Goal: Information Seeking & Learning: Find specific fact

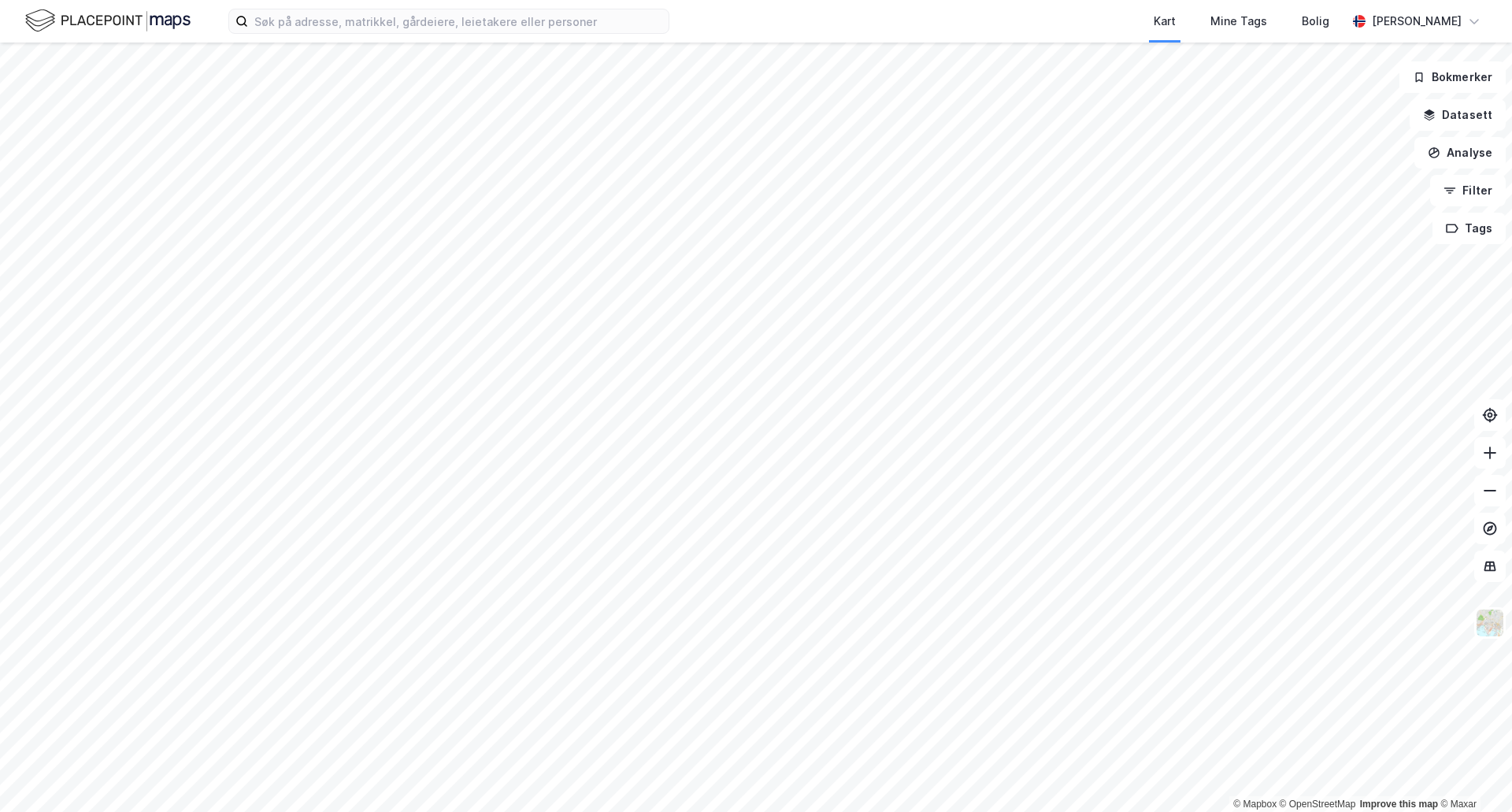
click at [302, 39] on div "Kart Mine Tags [PERSON_NAME]" at bounding box center [756, 21] width 1512 height 42
click at [305, 28] on input at bounding box center [458, 21] width 421 height 24
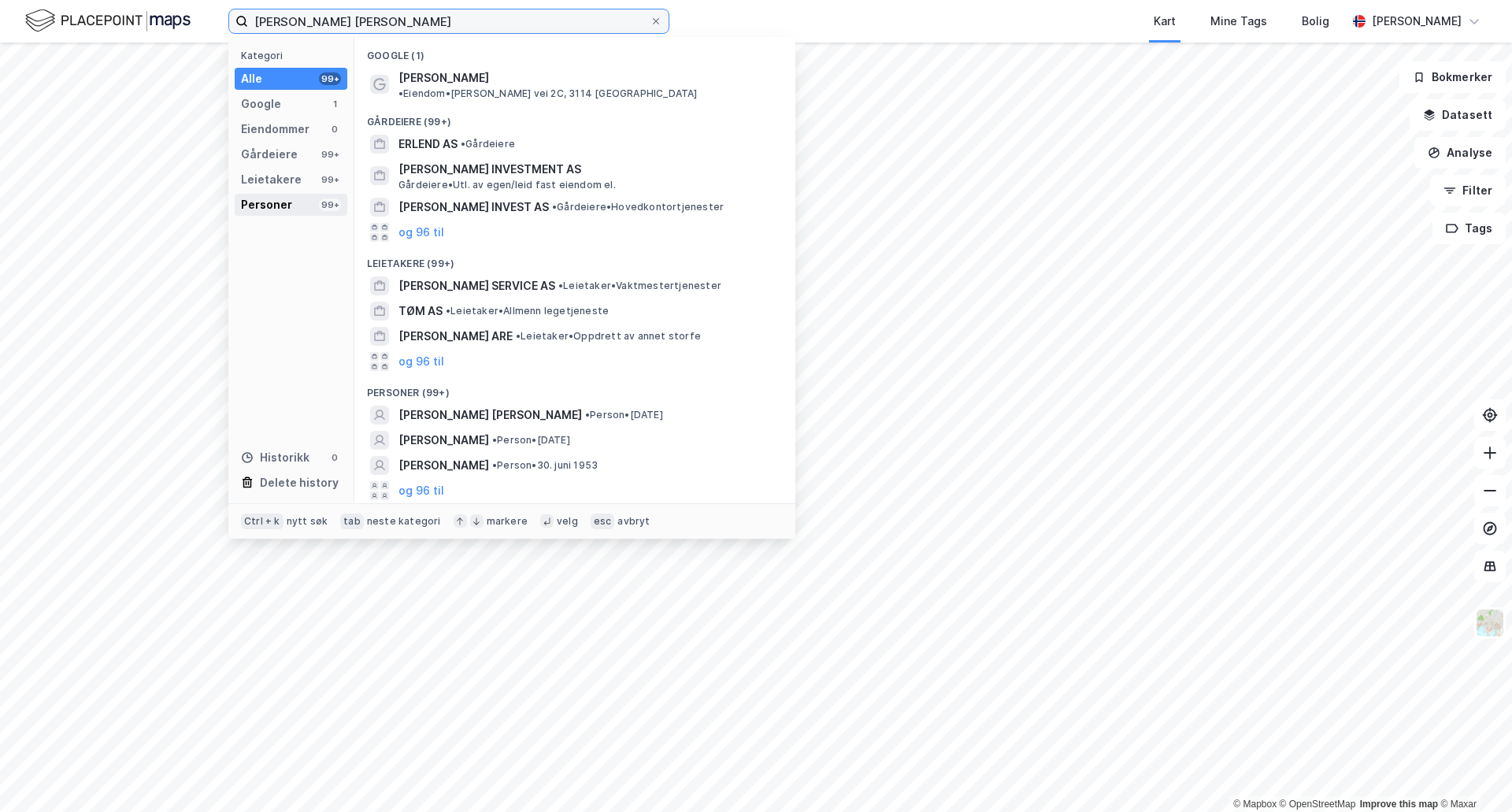
type input "[PERSON_NAME] [PERSON_NAME]"
click at [287, 211] on div "Personer" at bounding box center [266, 205] width 51 height 19
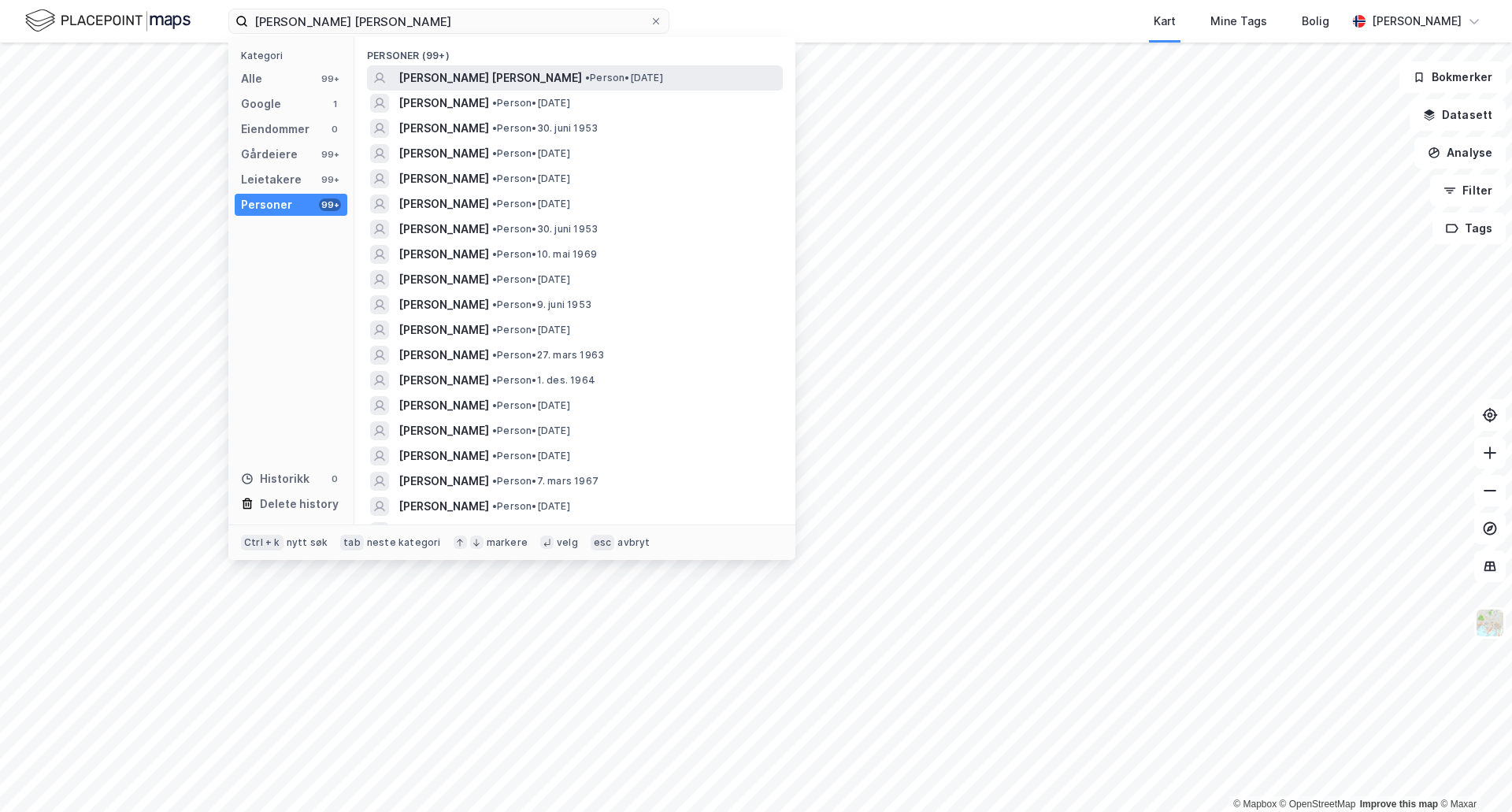
click at [452, 74] on span "[PERSON_NAME] [PERSON_NAME]" at bounding box center [490, 78] width 183 height 19
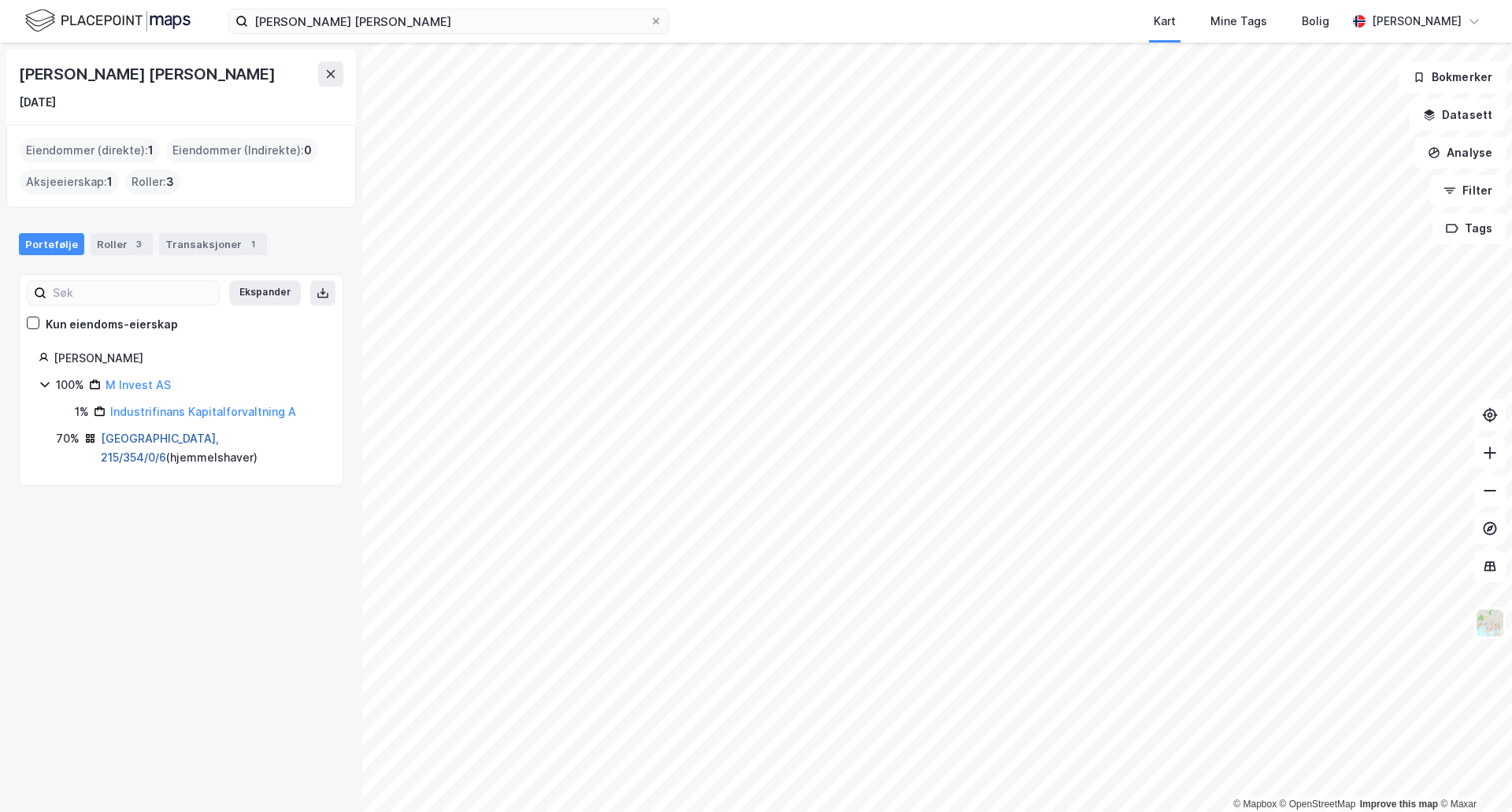
click at [145, 437] on link "[GEOGRAPHIC_DATA], 215/354/0/6" at bounding box center [159, 448] width 118 height 33
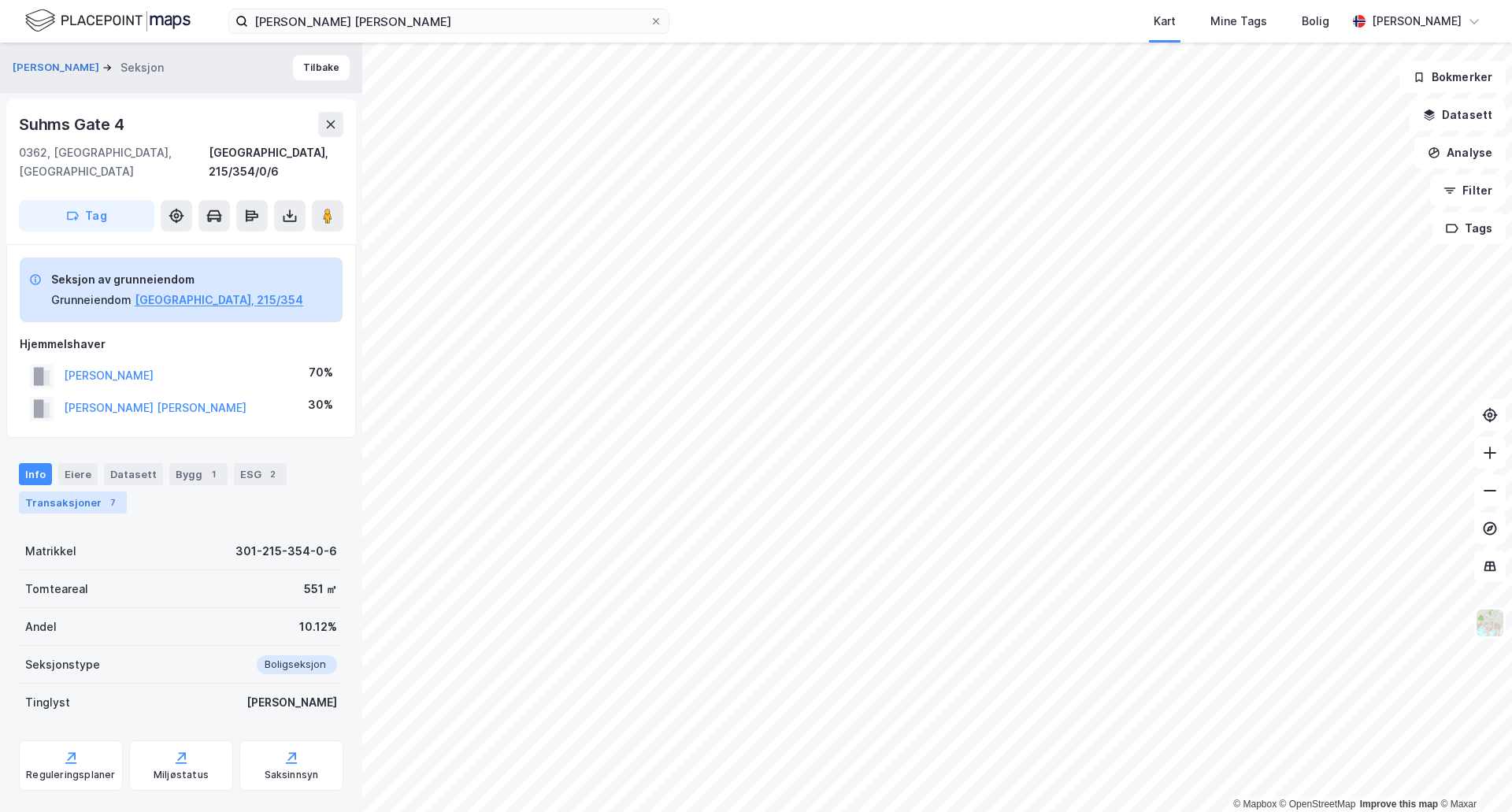
click at [105, 495] on div "7" at bounding box center [112, 503] width 15 height 15
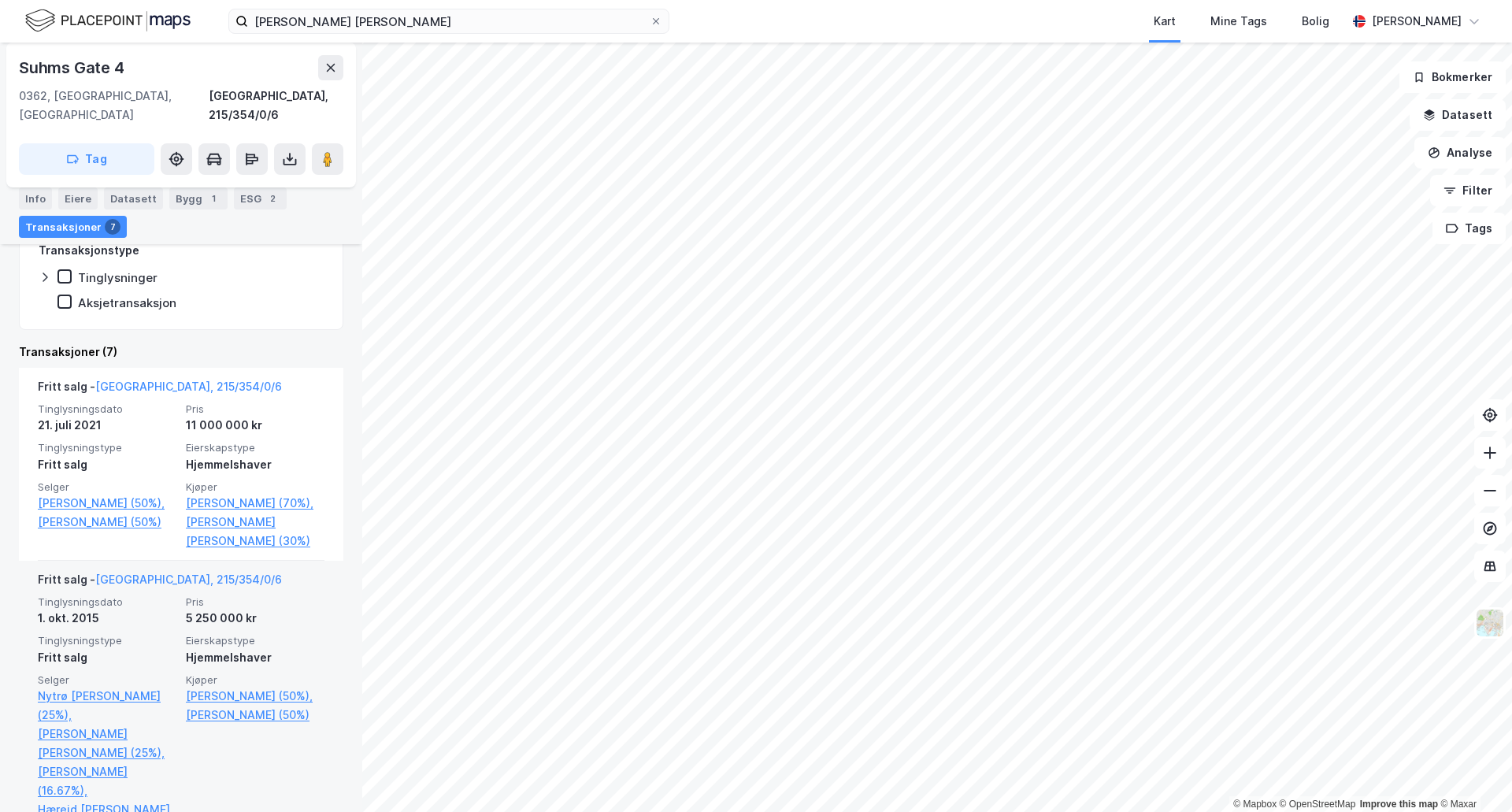
scroll to position [422, 0]
